Goal: Task Accomplishment & Management: Use online tool/utility

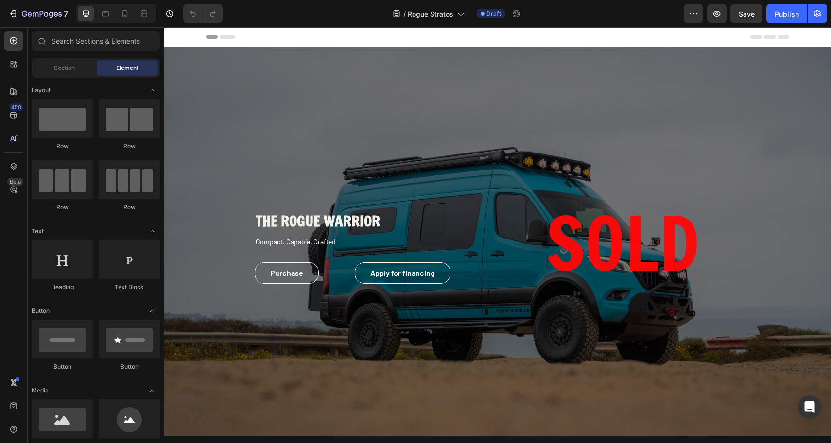
click at [311, 216] on strong "THE ROGUE WARRIOR" at bounding box center [318, 220] width 124 height 21
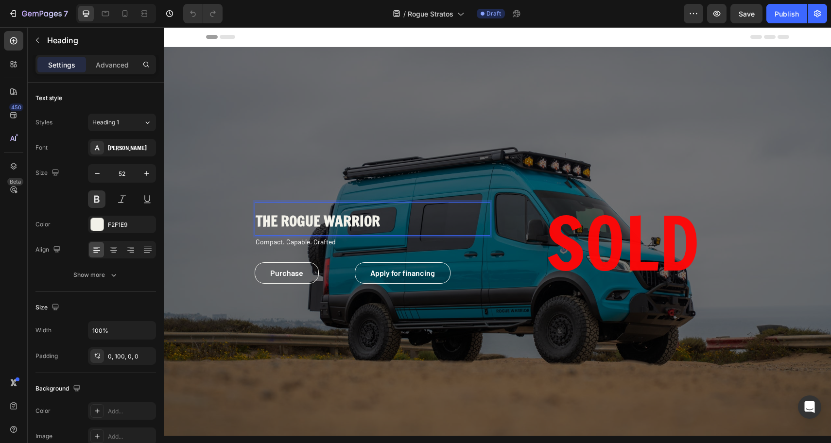
click at [305, 219] on strong "THE ROGUE WARRIOR" at bounding box center [318, 220] width 124 height 21
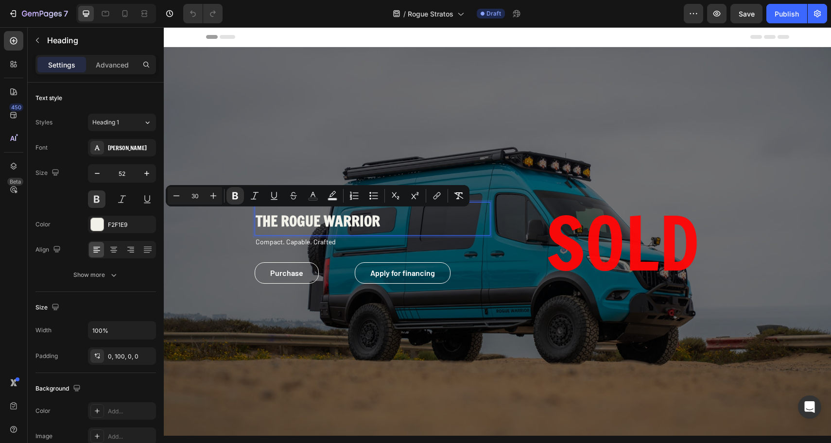
click at [356, 220] on strong "THE ROGUE WARRIOR" at bounding box center [318, 220] width 124 height 21
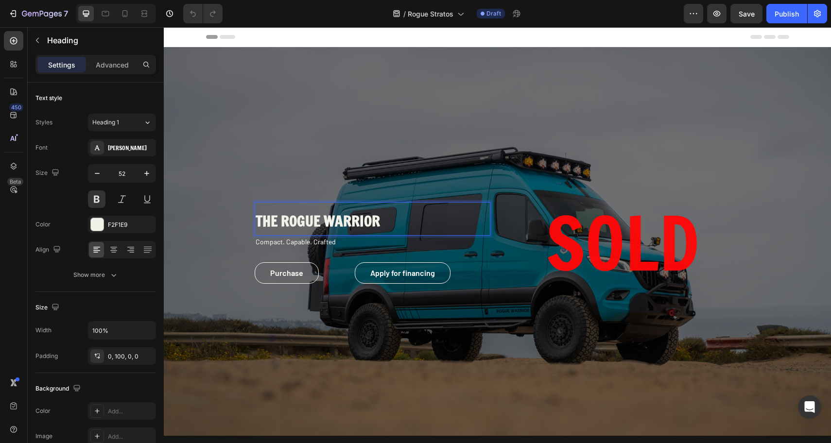
click at [347, 220] on strong "THE ROGUE WARRIOR" at bounding box center [318, 220] width 124 height 21
click at [269, 220] on strong "THE ROGUE STRATOS" at bounding box center [317, 220] width 122 height 21
